Goal: Navigation & Orientation: Understand site structure

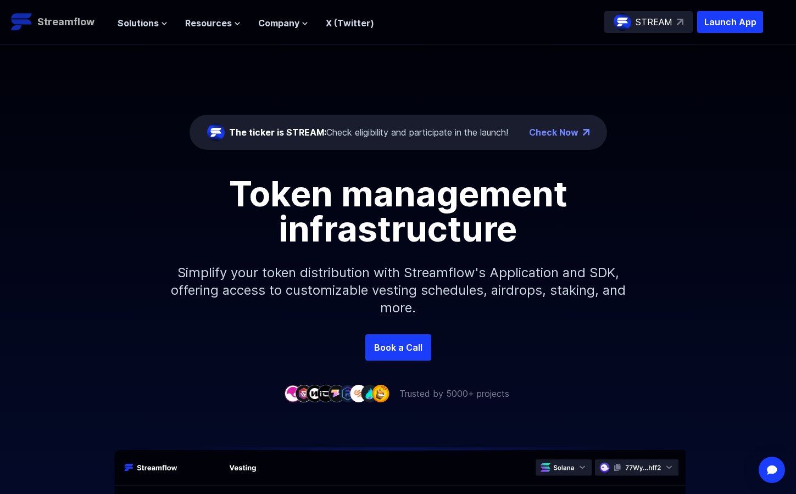
click at [75, 20] on p "Streamflow" at bounding box center [65, 21] width 57 height 15
click at [644, 21] on p "STREAM" at bounding box center [654, 21] width 37 height 13
click at [204, 21] on span "Resources" at bounding box center [208, 22] width 47 height 13
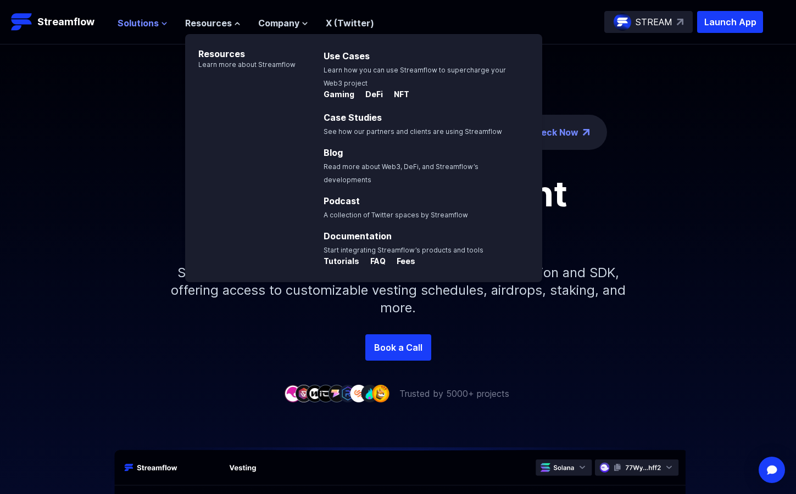
click at [141, 19] on span "Solutions" at bounding box center [138, 22] width 41 height 13
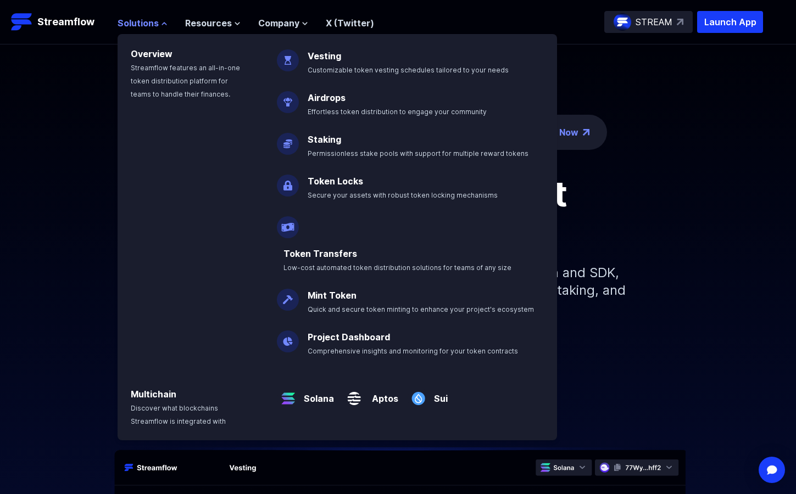
click at [140, 19] on span "Solutions" at bounding box center [138, 22] width 41 height 13
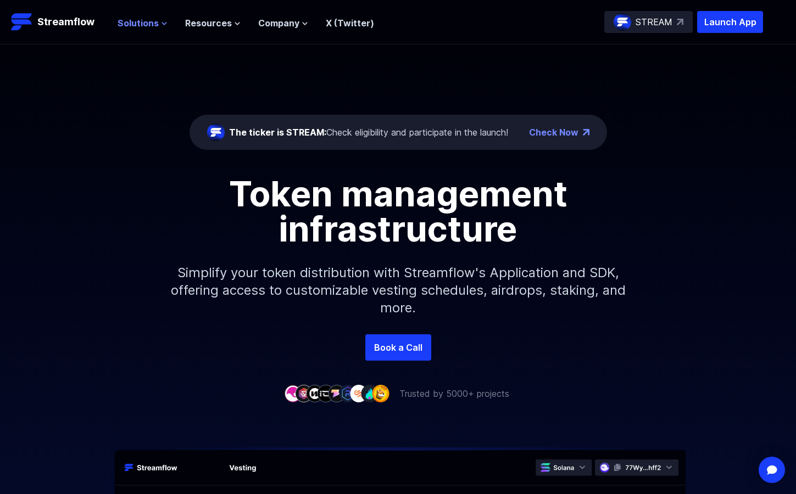
click at [134, 20] on span "Solutions" at bounding box center [138, 22] width 41 height 13
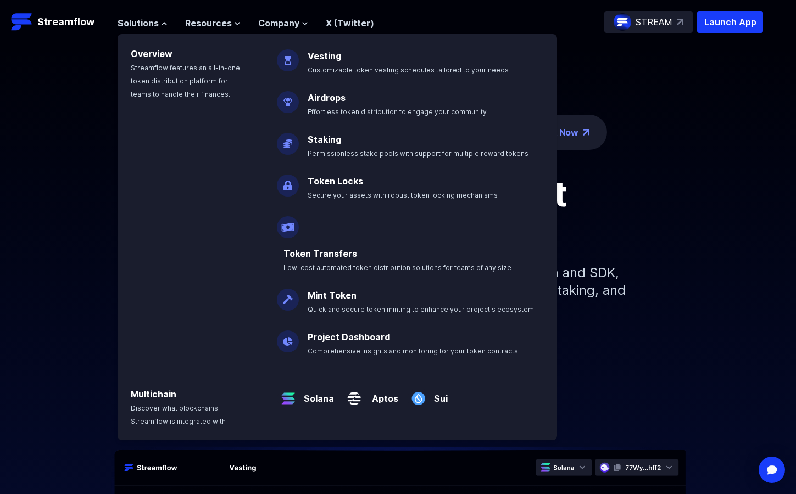
click at [68, 151] on div "The ticker is STREAM: Check eligibility and participate in the launch! Check No…" at bounding box center [398, 189] width 796 height 290
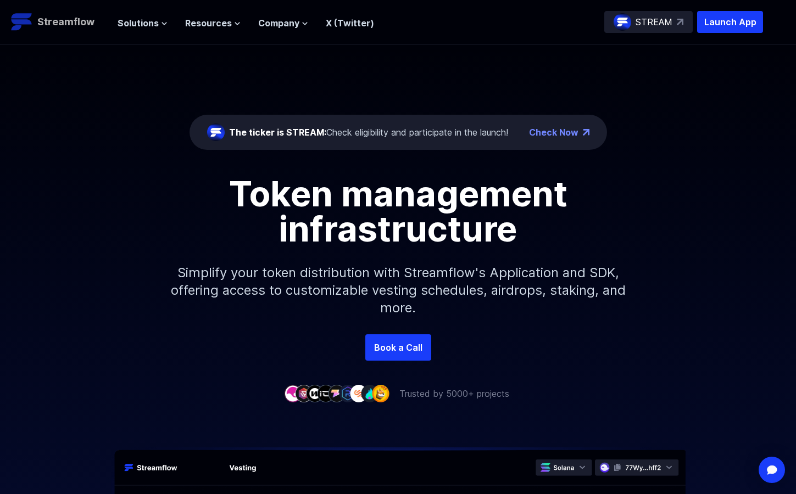
click at [54, 28] on p "Streamflow" at bounding box center [65, 21] width 57 height 15
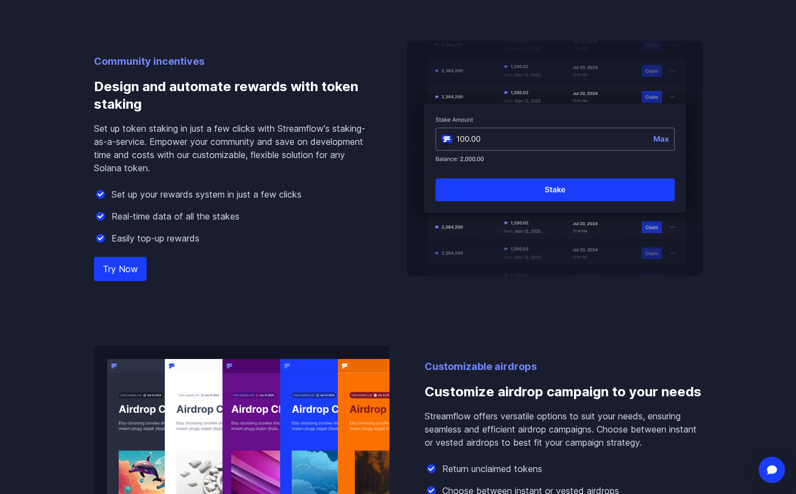
scroll to position [1044, 0]
